Goal: Transaction & Acquisition: Purchase product/service

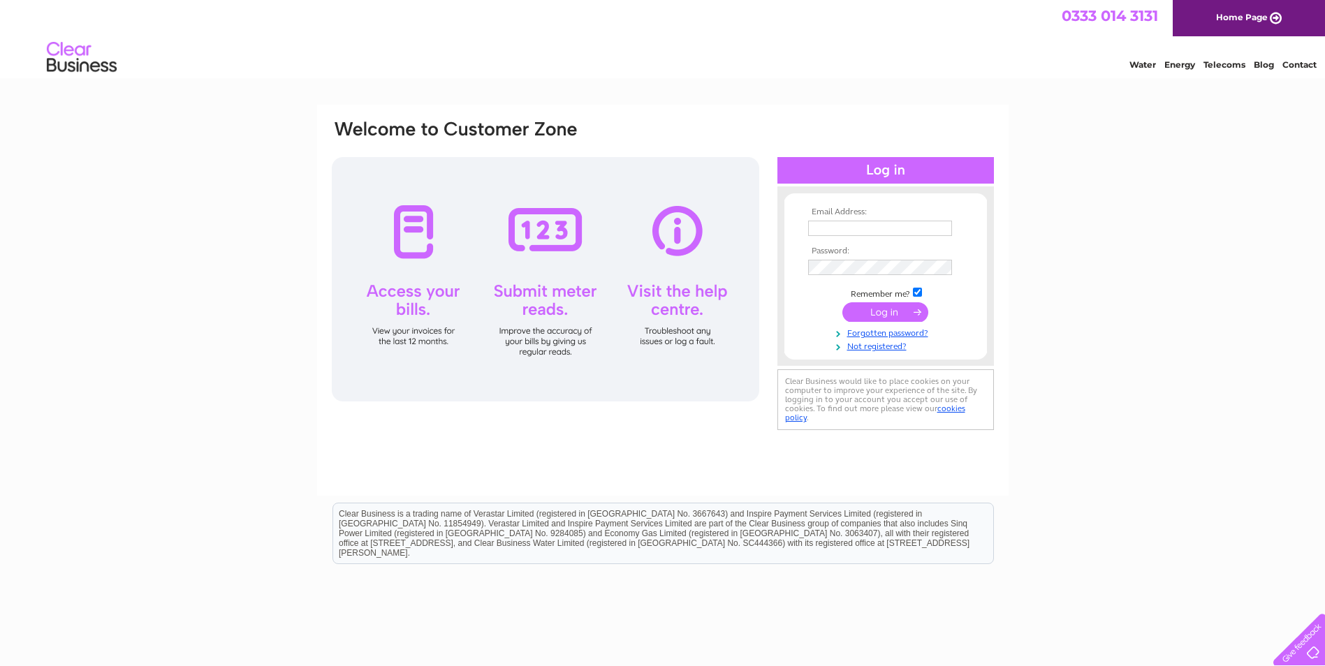
type input "[EMAIL_ADDRESS][DOMAIN_NAME]"
click at [899, 313] on input "submit" at bounding box center [885, 312] width 86 height 20
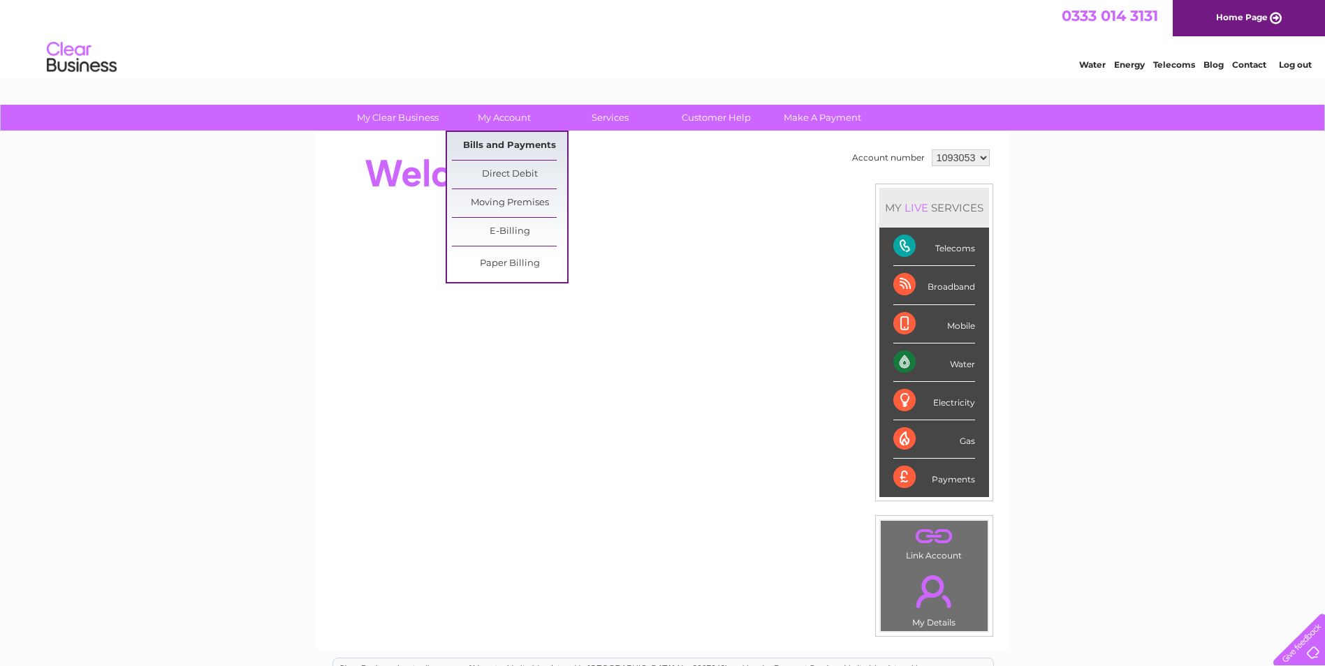
click at [506, 142] on link "Bills and Payments" at bounding box center [509, 146] width 115 height 28
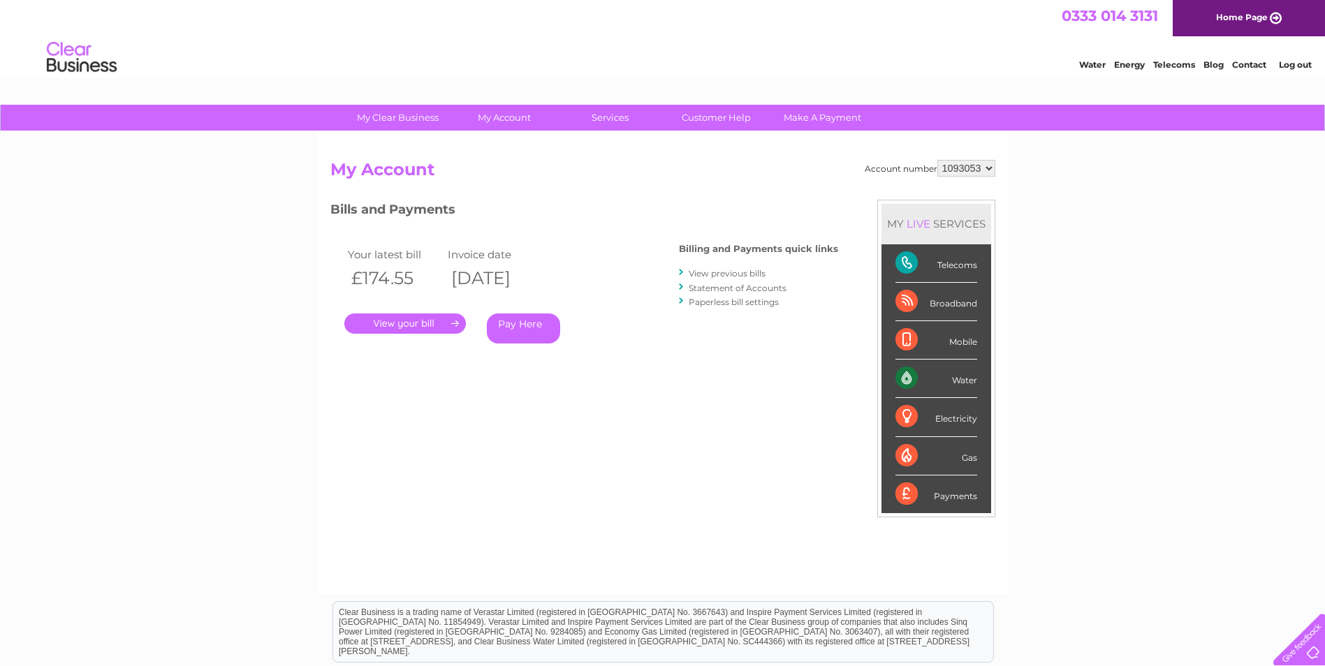
click at [540, 328] on link "Pay Here" at bounding box center [523, 329] width 73 height 30
click at [524, 329] on link "Pay Here" at bounding box center [523, 329] width 73 height 30
